Goal: Task Accomplishment & Management: Complete application form

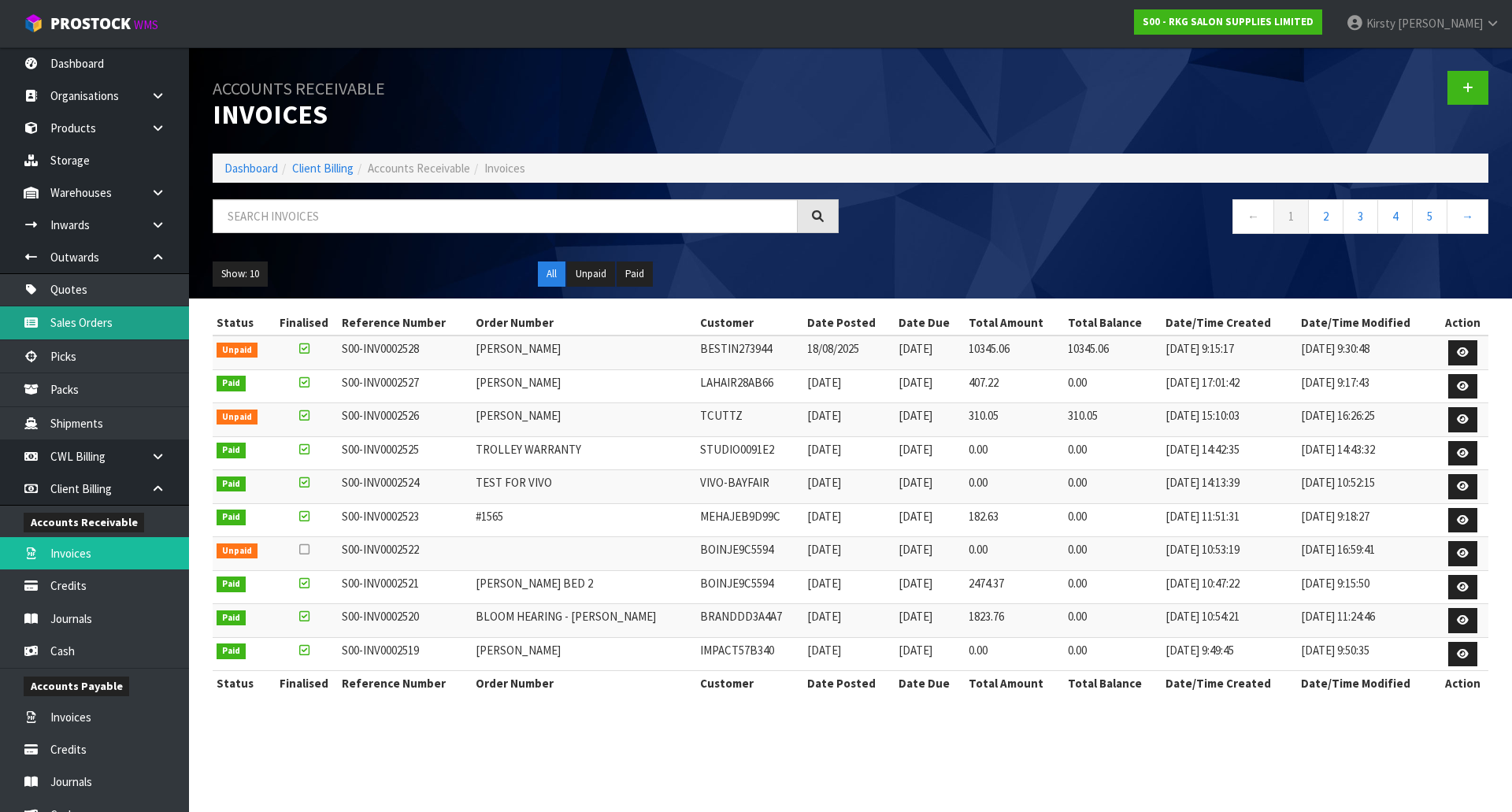
click at [78, 315] on link "Sales Orders" at bounding box center [94, 323] width 189 height 33
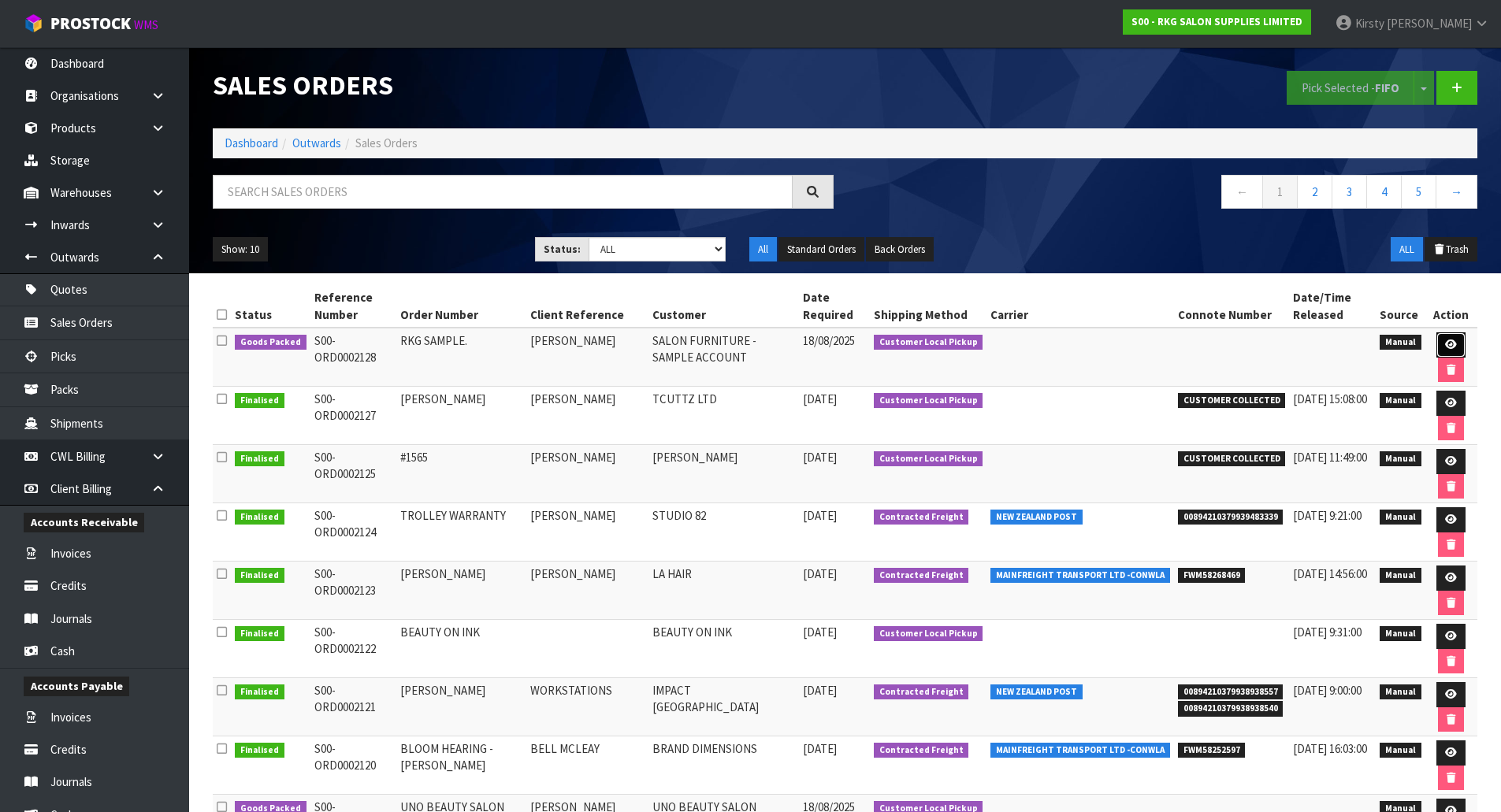
click at [1449, 343] on icon at bounding box center [1450, 344] width 12 height 10
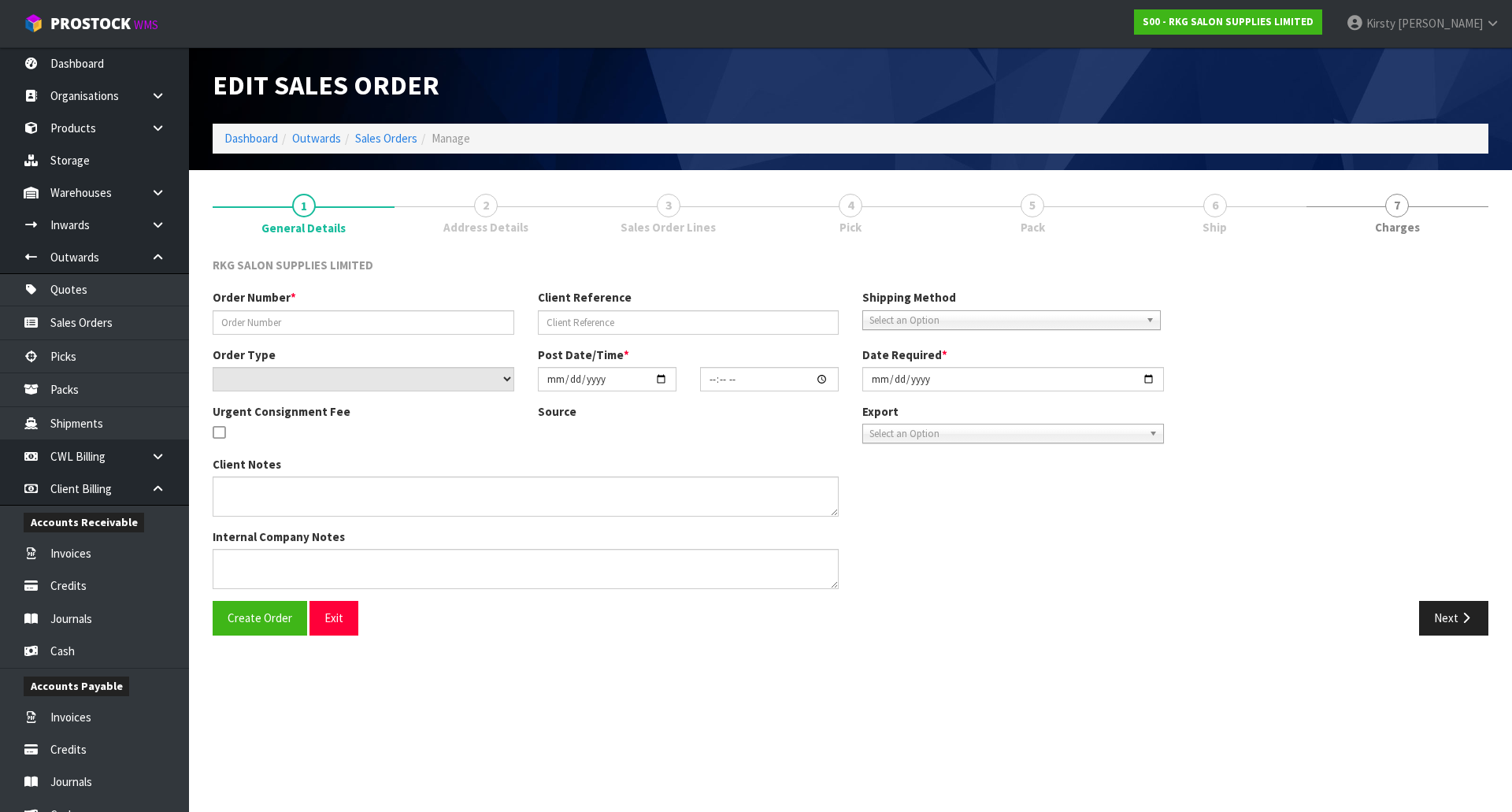
type input "RKG SAMPLE."
type input "[PERSON_NAME]"
select select "number:0"
type input "[DATE]"
type input "08:43:00.000"
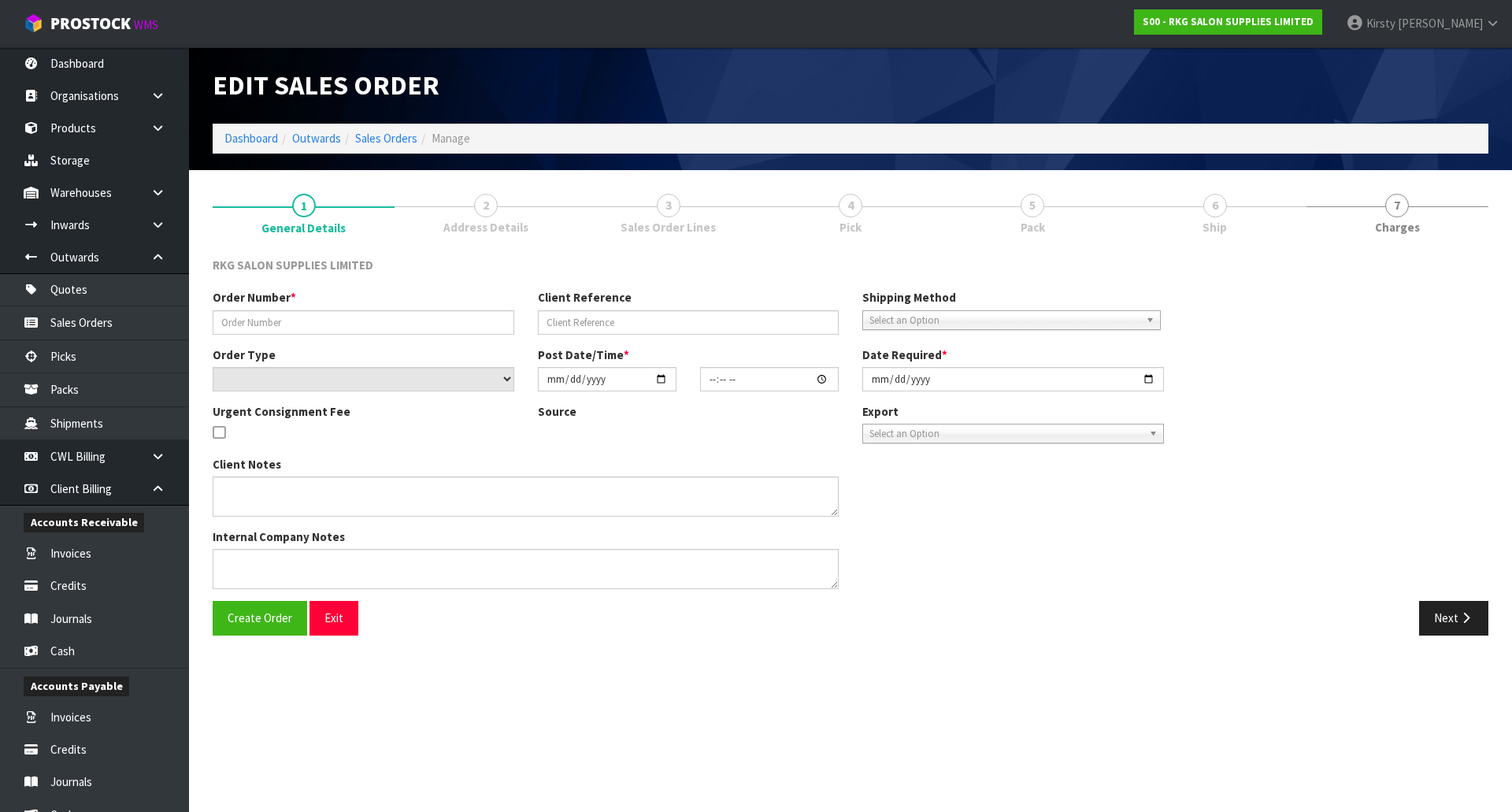
type input "[DATE]"
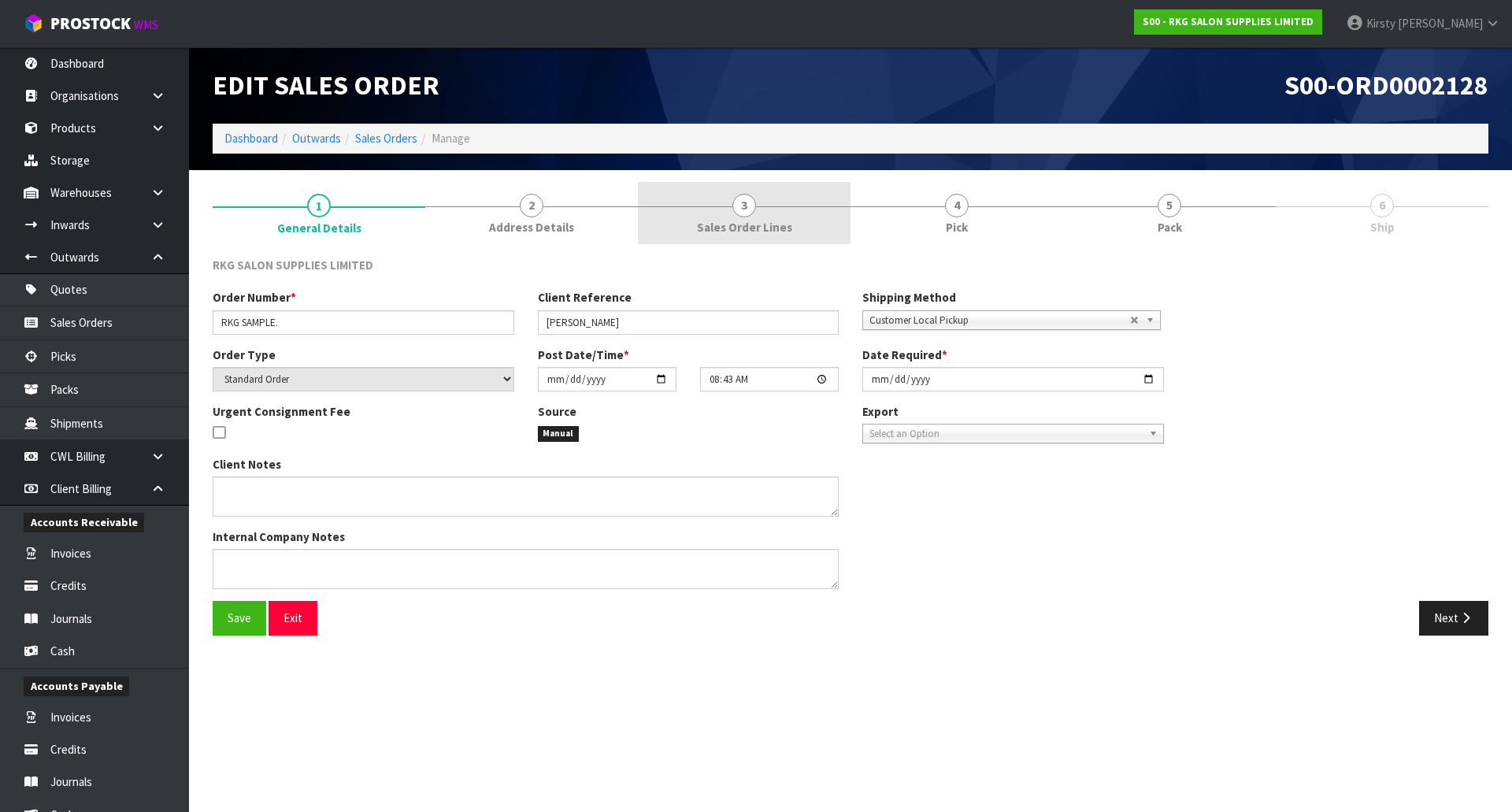
click at [746, 203] on span "3" at bounding box center [743, 205] width 23 height 23
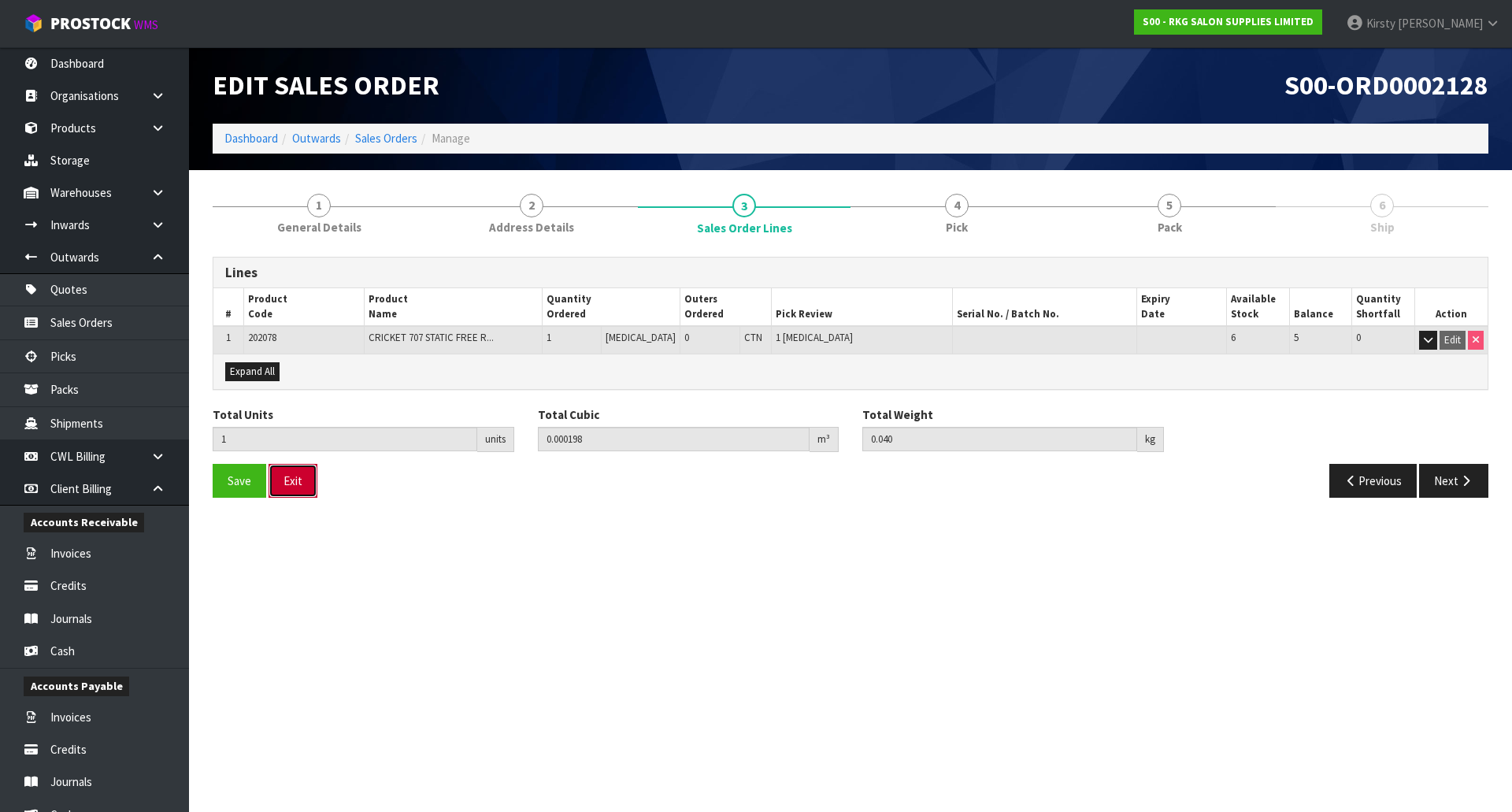
click at [298, 479] on button "Exit" at bounding box center [293, 481] width 49 height 34
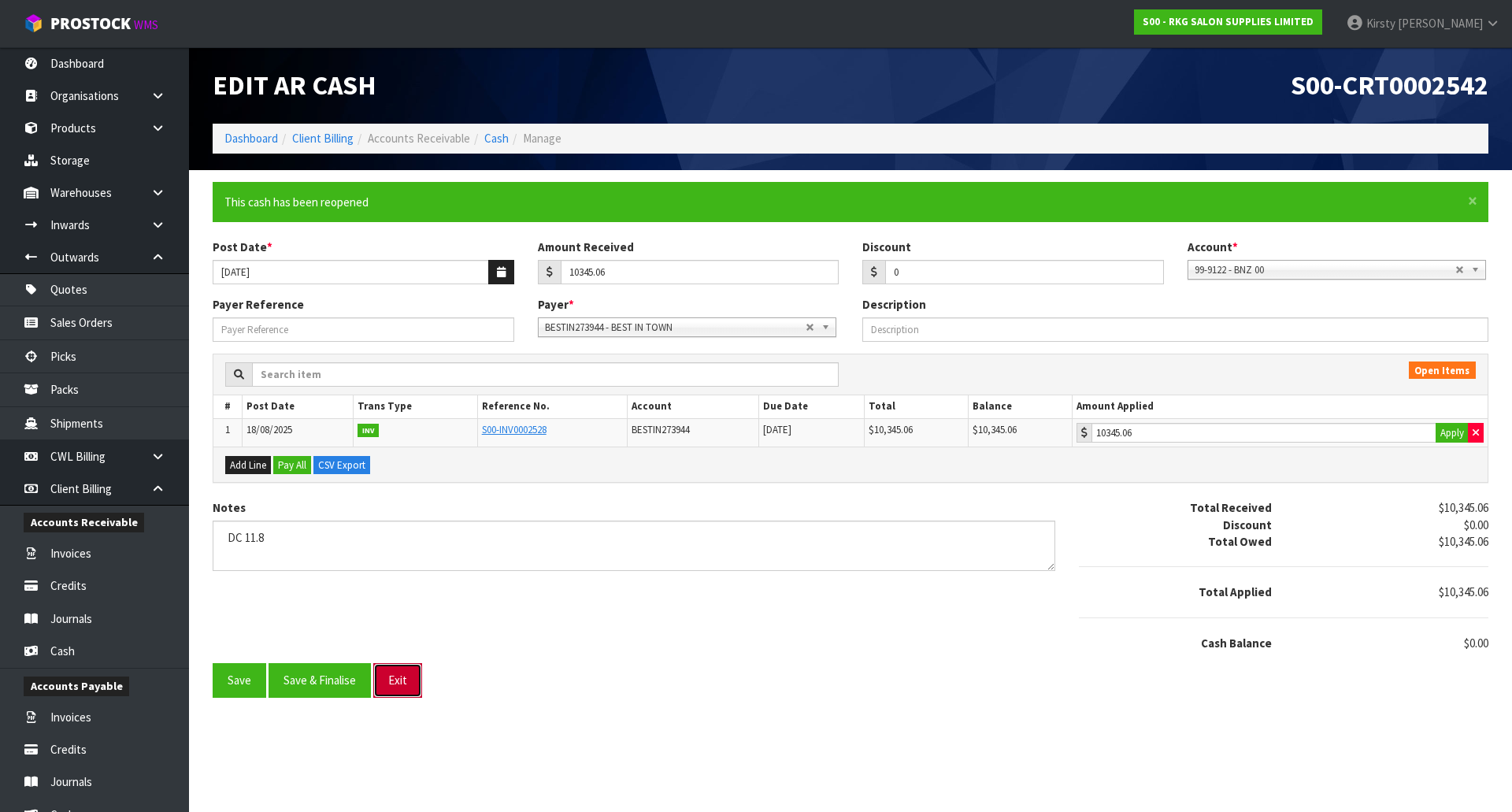
click at [407, 683] on button "Exit" at bounding box center [397, 680] width 49 height 34
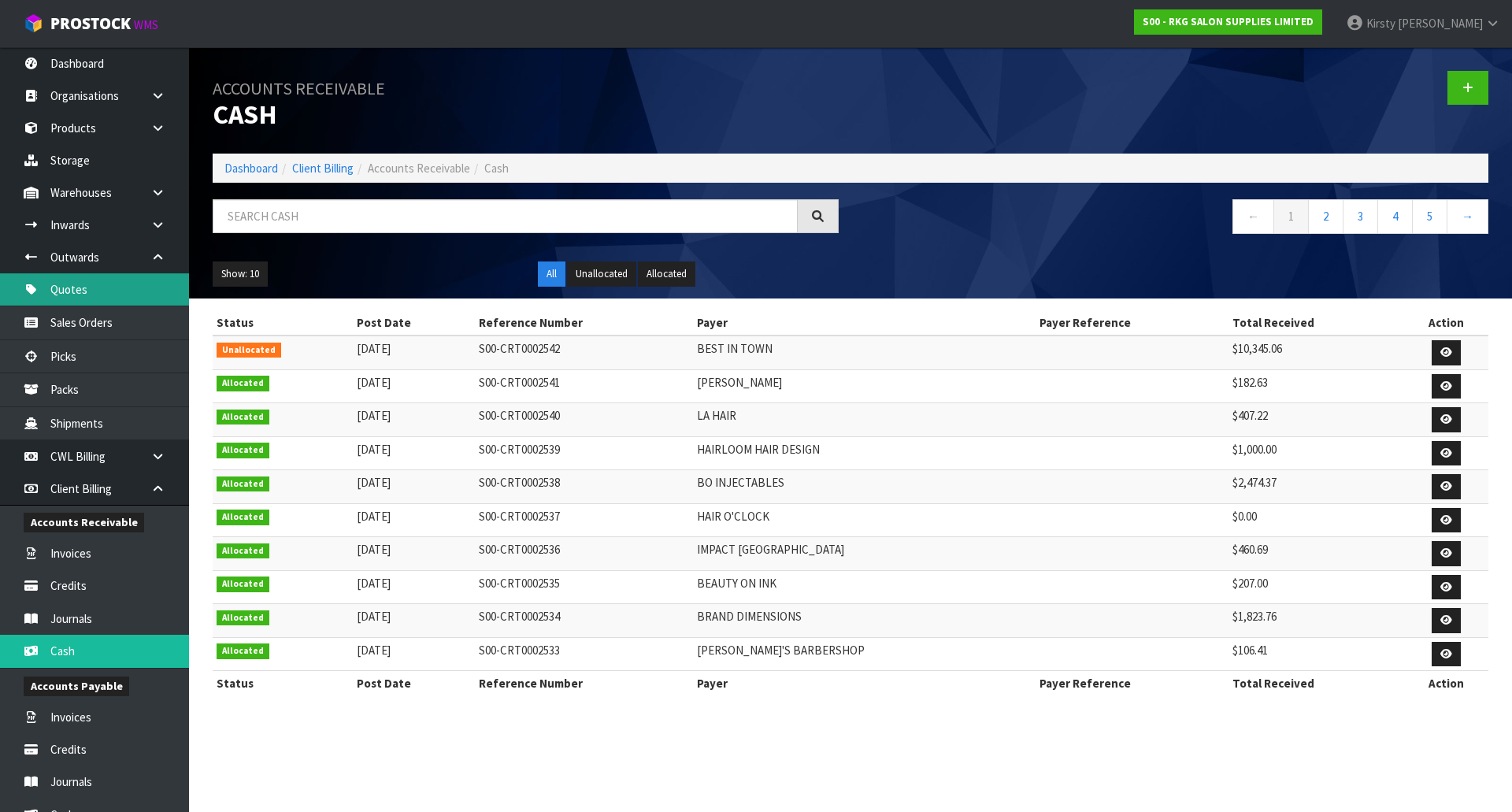
click at [72, 289] on link "Quotes" at bounding box center [94, 289] width 189 height 33
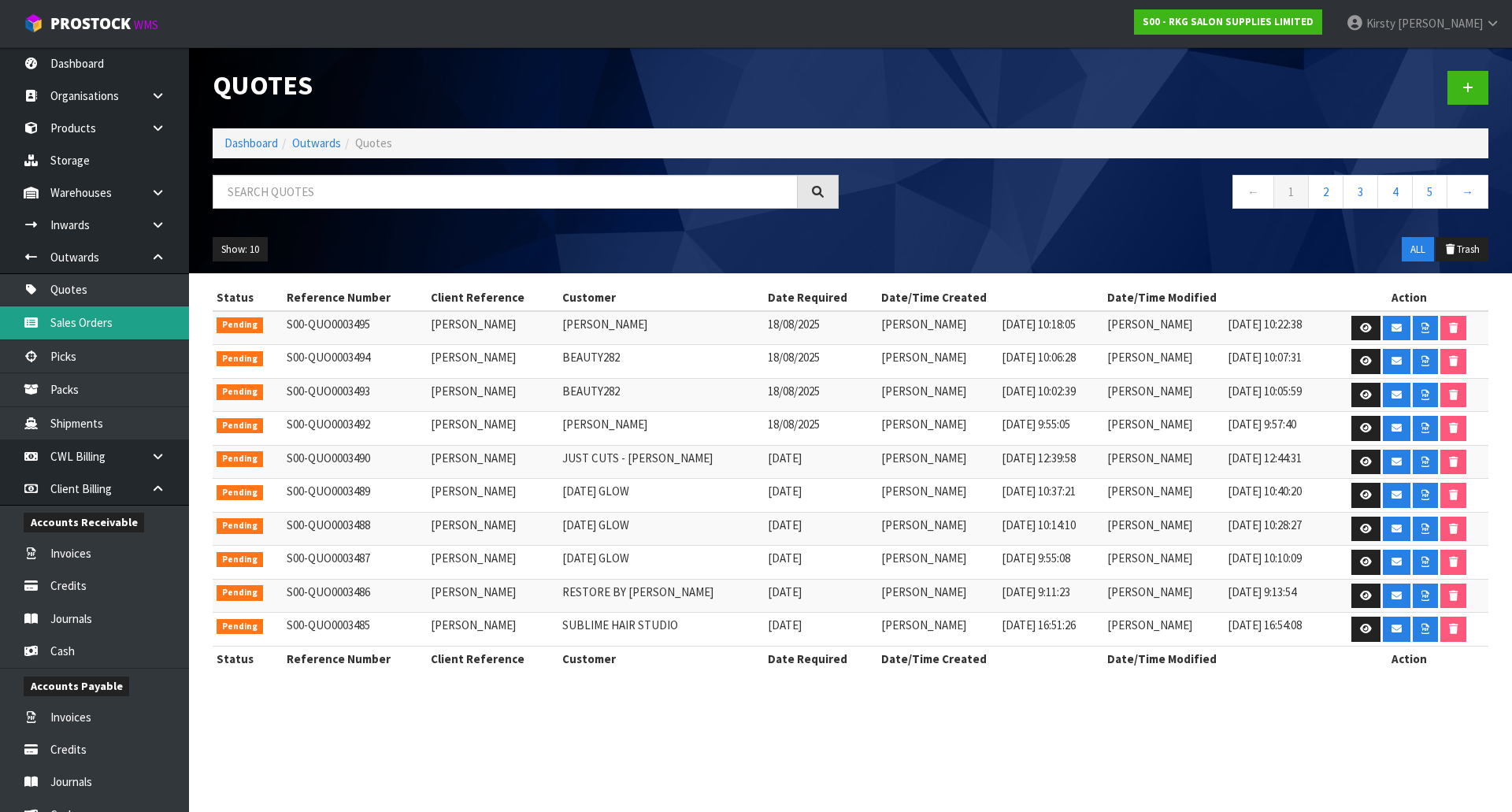
click at [67, 312] on link "Sales Orders" at bounding box center [94, 323] width 189 height 33
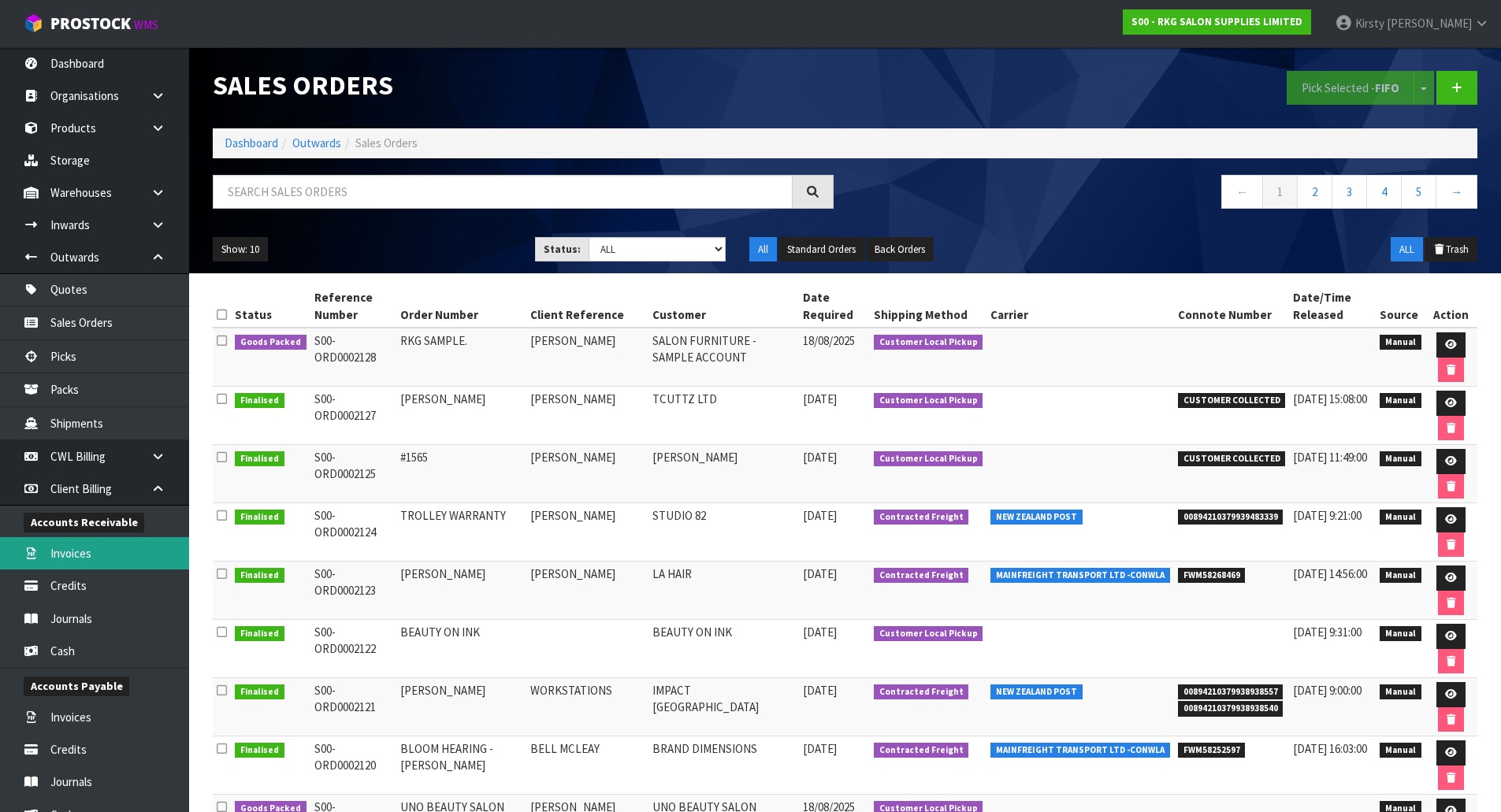
click at [96, 557] on link "Invoices" at bounding box center [95, 553] width 189 height 33
